Goal: Communication & Community: Answer question/provide support

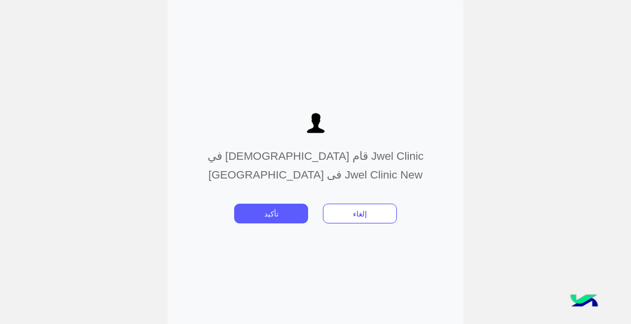
click at [273, 216] on button "تأكيد" at bounding box center [271, 213] width 74 height 20
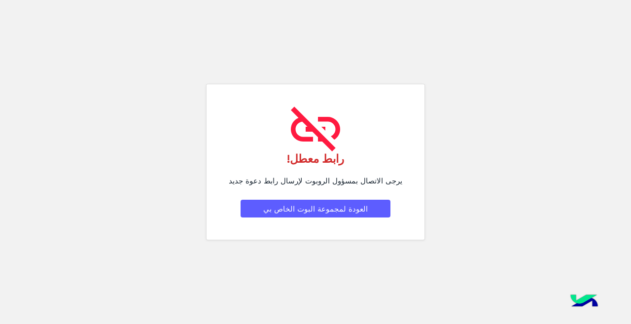
click at [293, 211] on button "العودة لمجموعة البوت الخاص بي" at bounding box center [315, 209] width 150 height 18
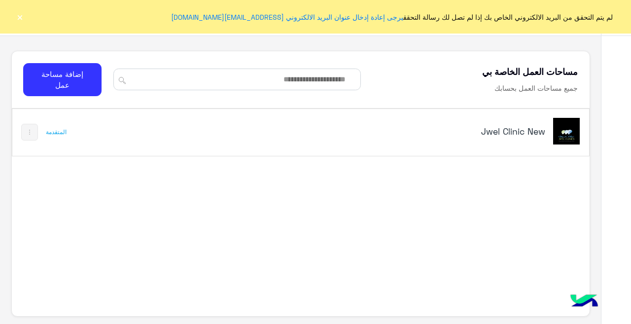
click at [499, 124] on div "Jwel Clinic New" at bounding box center [411, 132] width 335 height 29
click at [569, 136] on img at bounding box center [566, 131] width 27 height 27
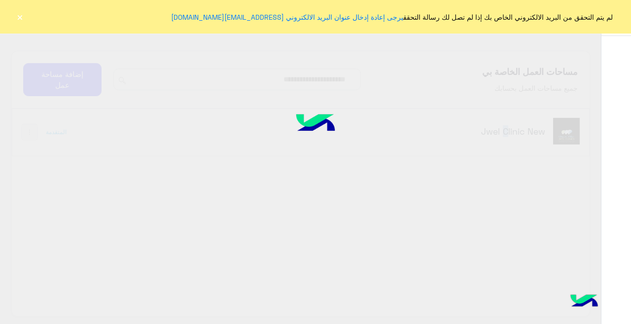
click at [569, 136] on div at bounding box center [315, 162] width 631 height 324
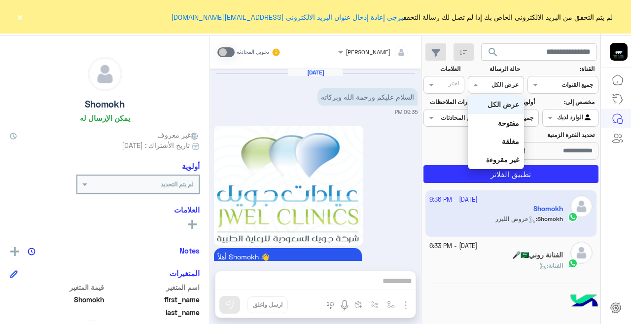
click at [485, 85] on div at bounding box center [495, 83] width 55 height 9
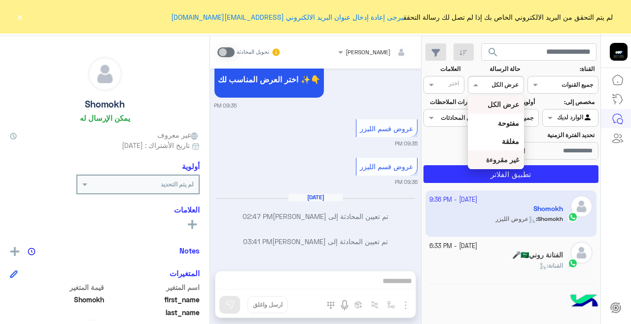
click at [504, 156] on b "غير مقروءة" at bounding box center [502, 159] width 33 height 8
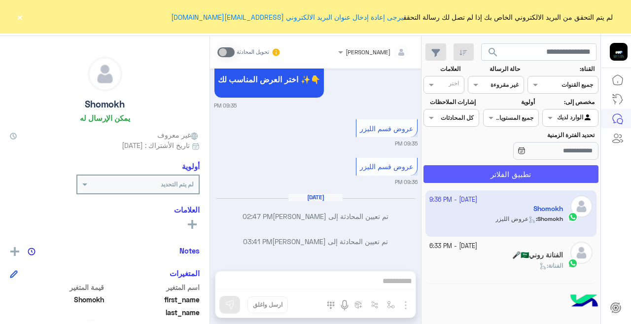
click at [504, 170] on button "تطبيق الفلاتر" at bounding box center [510, 174] width 175 height 18
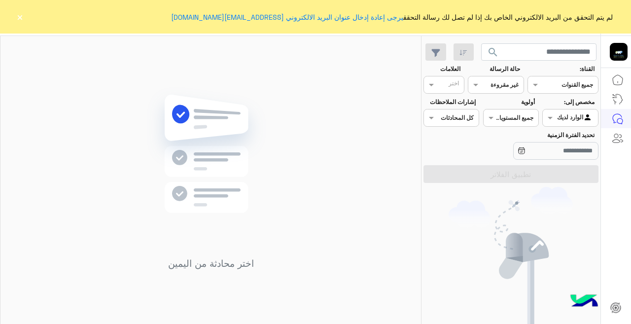
click at [18, 14] on button "×" at bounding box center [20, 17] width 10 height 10
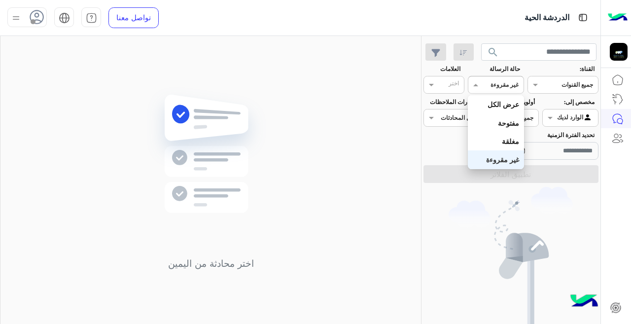
click at [496, 83] on input "text" at bounding box center [507, 83] width 23 height 9
click at [495, 102] on b "عرض الكل" at bounding box center [503, 104] width 32 height 8
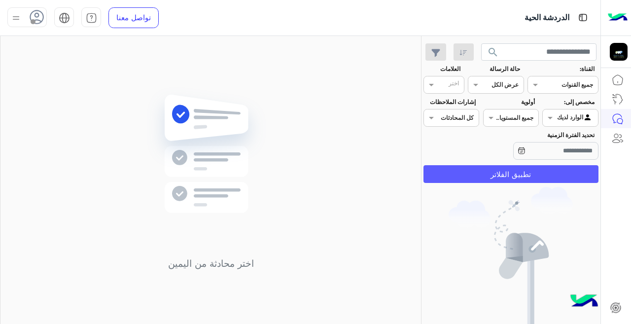
click at [502, 182] on button "تطبيق الفلاتر" at bounding box center [510, 174] width 175 height 18
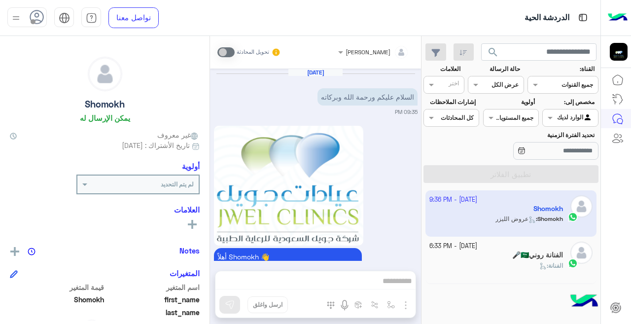
scroll to position [411, 0]
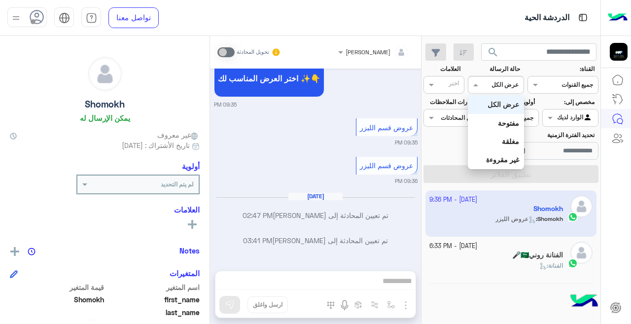
click at [492, 85] on div at bounding box center [495, 83] width 55 height 9
click at [505, 154] on div "غير مقروءة" at bounding box center [496, 159] width 56 height 18
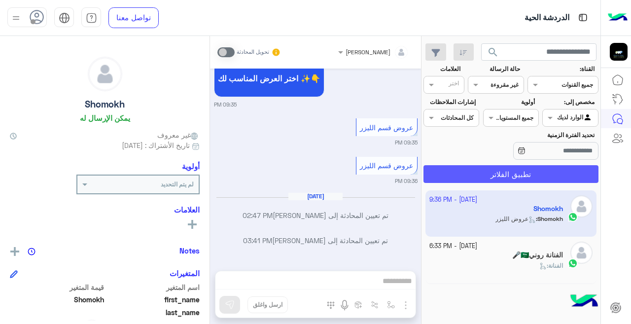
click at [481, 178] on button "تطبيق الفلاتر" at bounding box center [510, 174] width 175 height 18
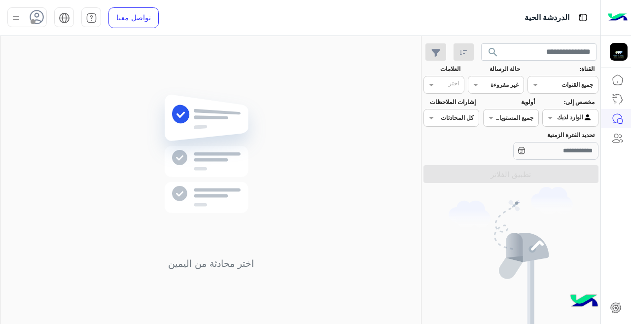
click at [489, 82] on div at bounding box center [495, 83] width 55 height 9
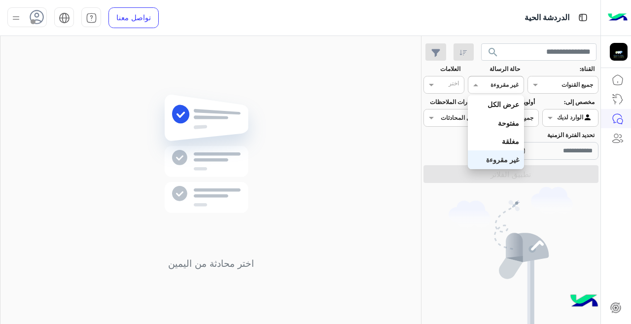
click at [493, 161] on b "غير مقروءة" at bounding box center [502, 159] width 33 height 8
click at [505, 87] on input "text" at bounding box center [507, 83] width 23 height 9
click at [502, 104] on b "عرض الكل" at bounding box center [503, 104] width 32 height 8
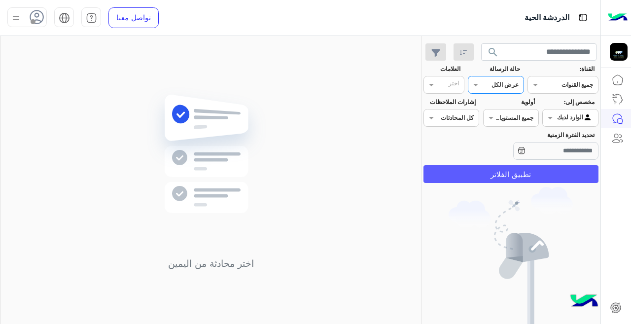
click at [505, 176] on button "تطبيق الفلاتر" at bounding box center [510, 174] width 175 height 18
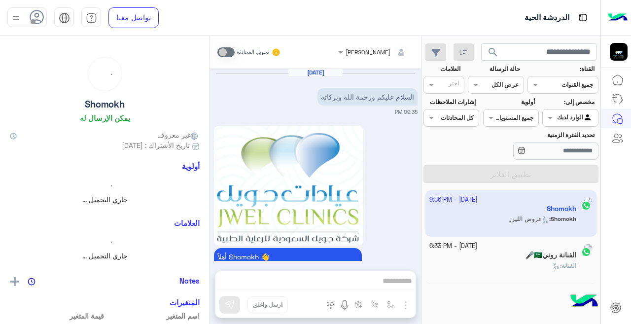
scroll to position [411, 0]
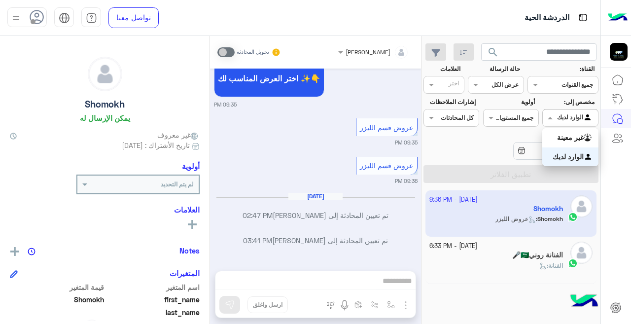
click at [567, 121] on div "الوارد لديك" at bounding box center [575, 118] width 36 height 10
click at [567, 133] on div "غير معينة" at bounding box center [570, 137] width 56 height 19
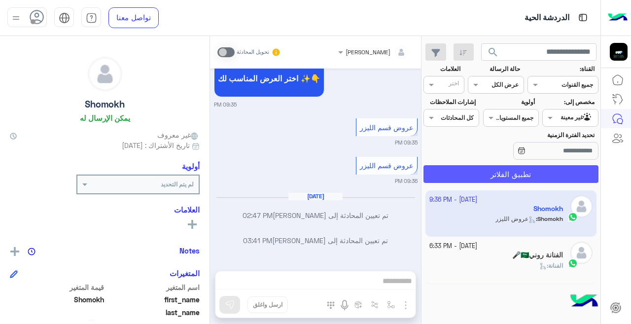
click at [530, 168] on button "تطبيق الفلاتر" at bounding box center [510, 174] width 175 height 18
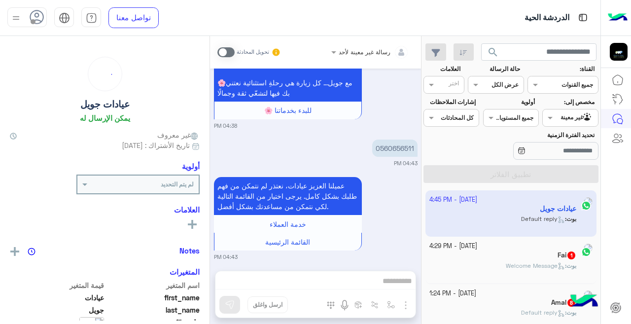
click at [481, 88] on div at bounding box center [495, 83] width 55 height 9
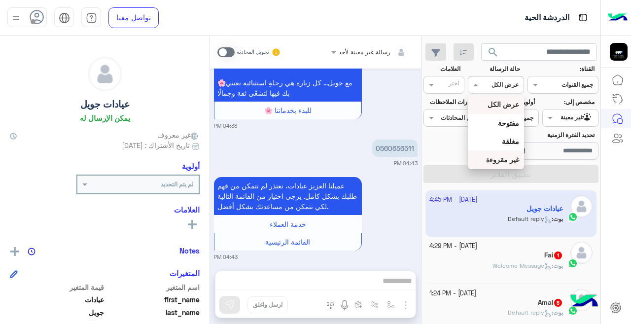
scroll to position [561, 0]
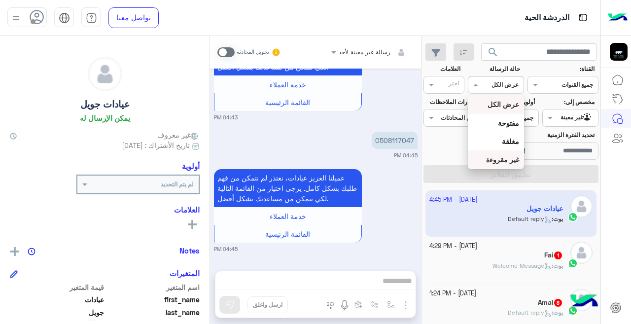
click at [493, 157] on b "غير مقروءة" at bounding box center [502, 159] width 33 height 8
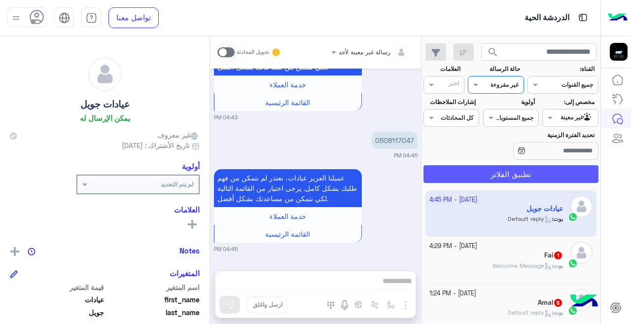
click at [493, 172] on button "تطبيق الفلاتر" at bounding box center [510, 174] width 175 height 18
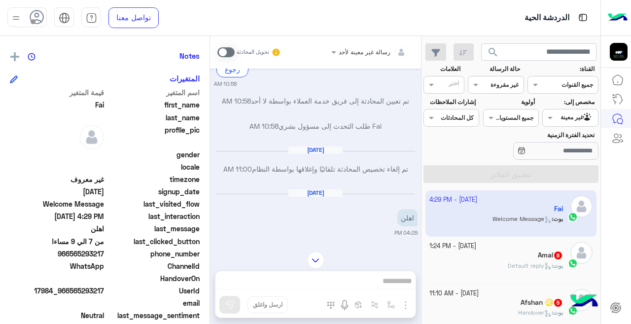
scroll to position [1059, 0]
